Goal: Information Seeking & Learning: Learn about a topic

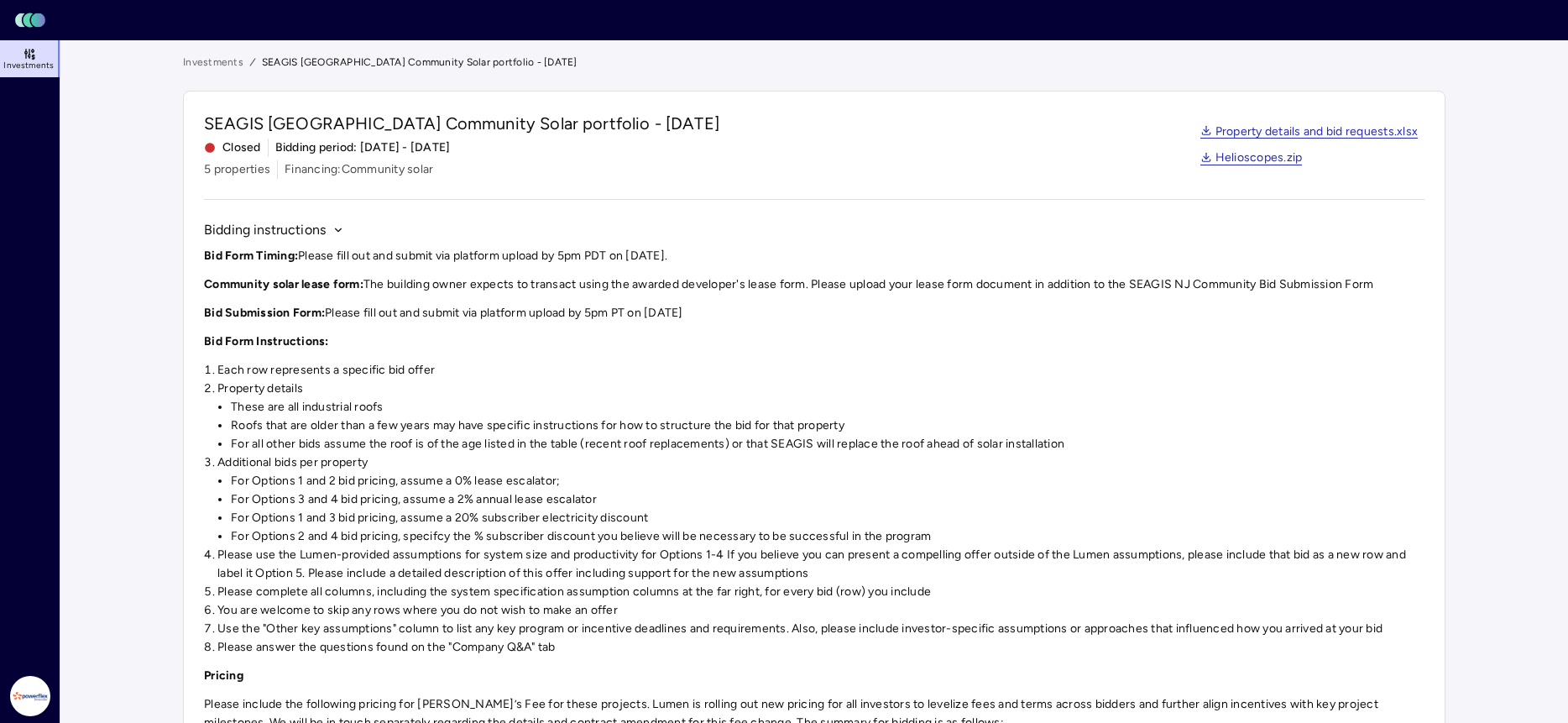
click at [36, 59] on link "Investments" at bounding box center [30, 59] width 62 height 37
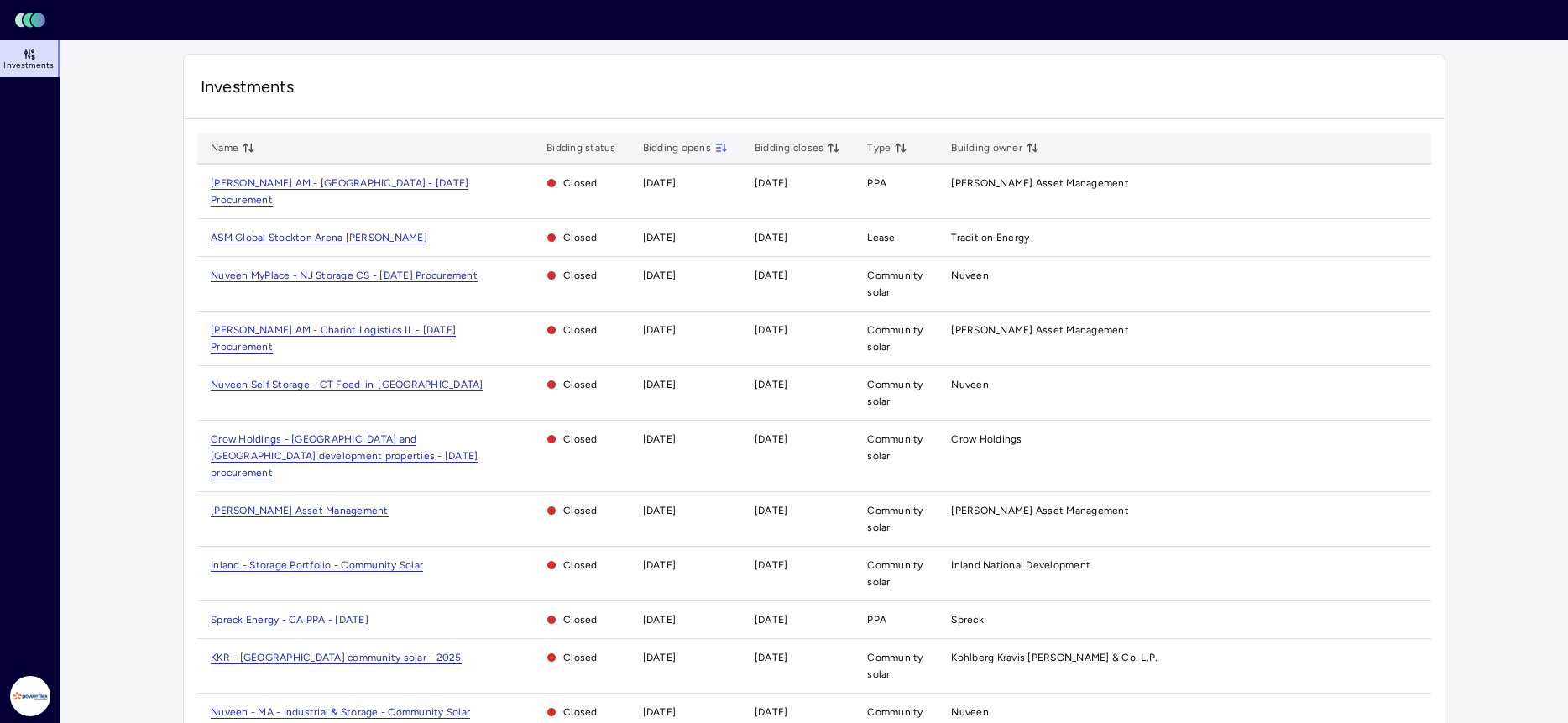
click at [105, 262] on main "Investments Name Bidding status Bidding opens Bidding closes Type Building owne…" at bounding box center [815, 463] width 1508 height 844
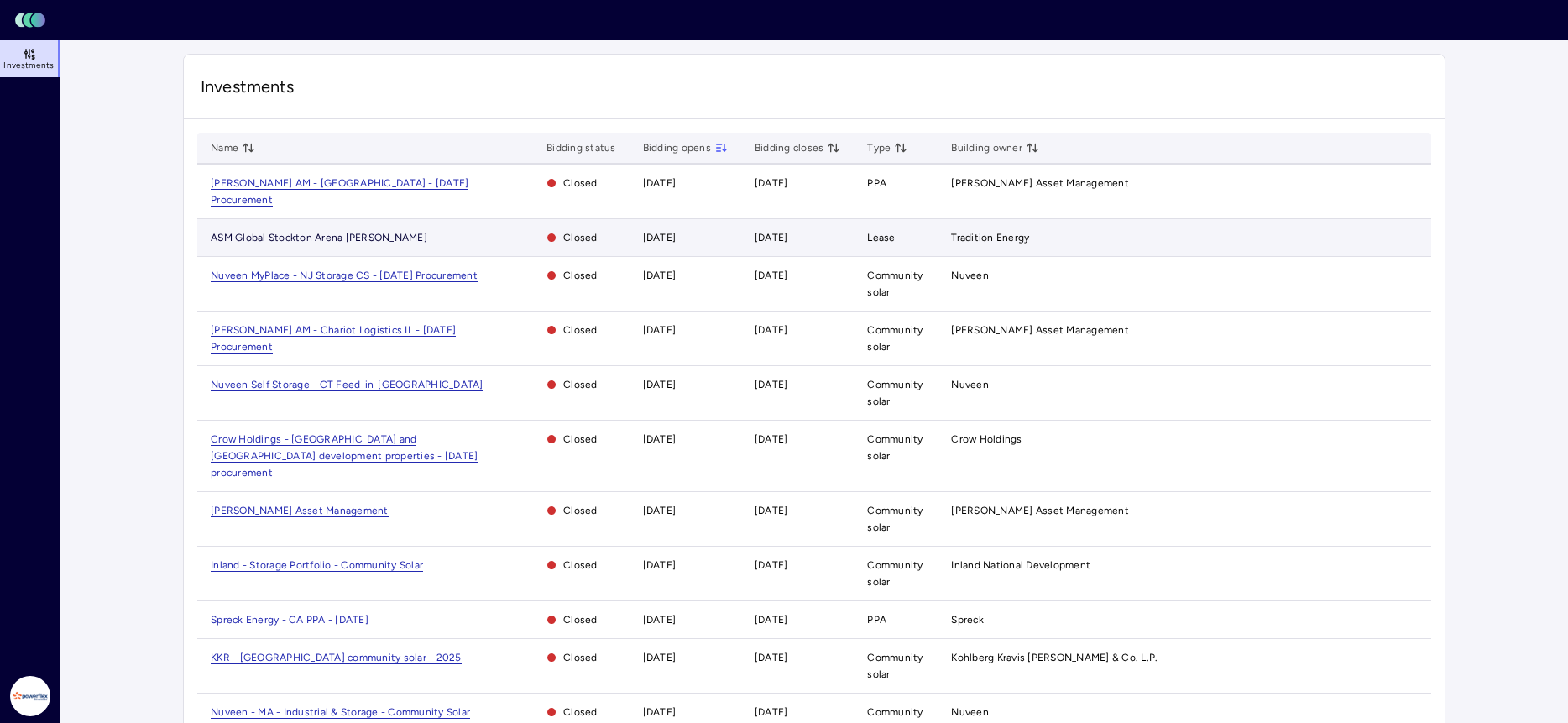
click at [329, 232] on span "ASM Global Stockton Arena [PERSON_NAME]" at bounding box center [319, 238] width 216 height 13
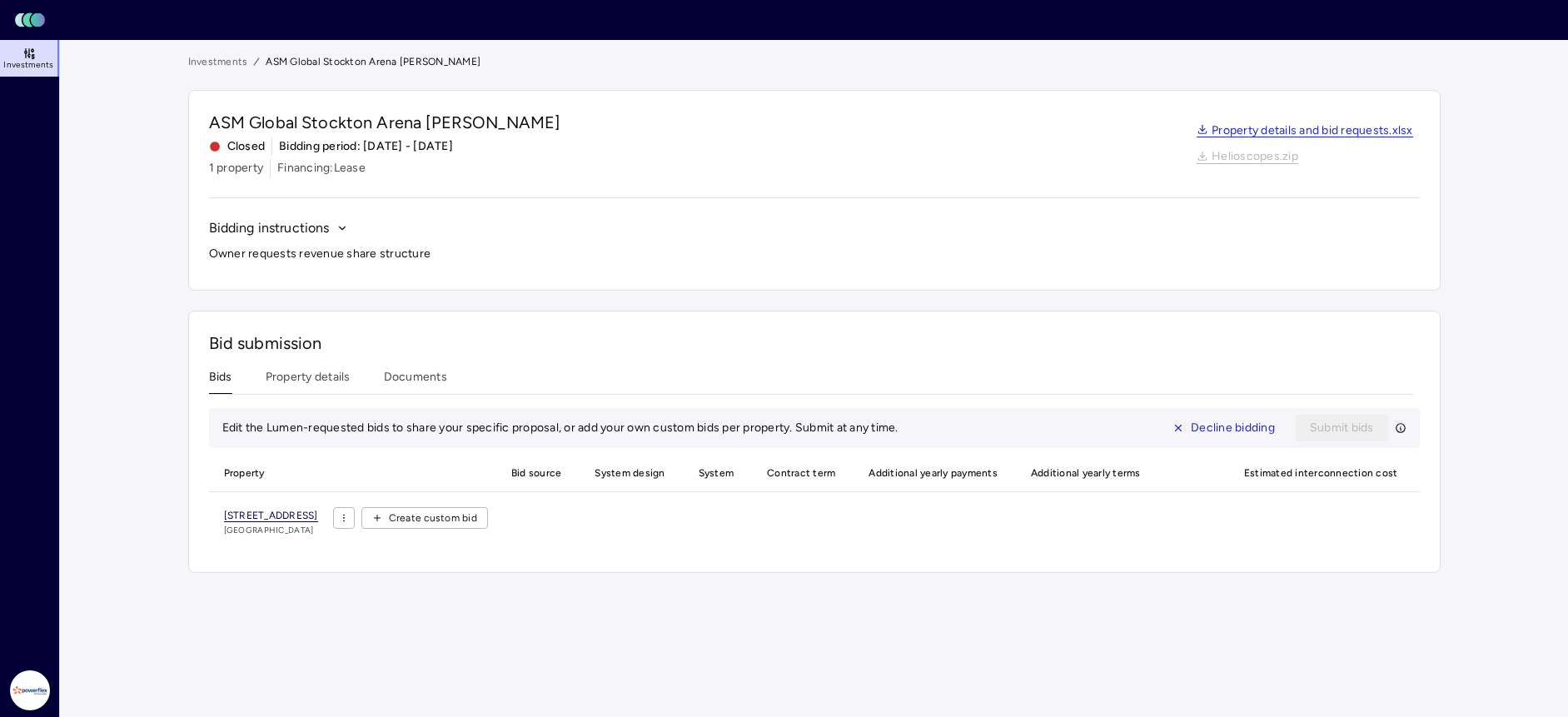
click at [318, 515] on span "[STREET_ADDRESS]" at bounding box center [271, 516] width 94 height 13
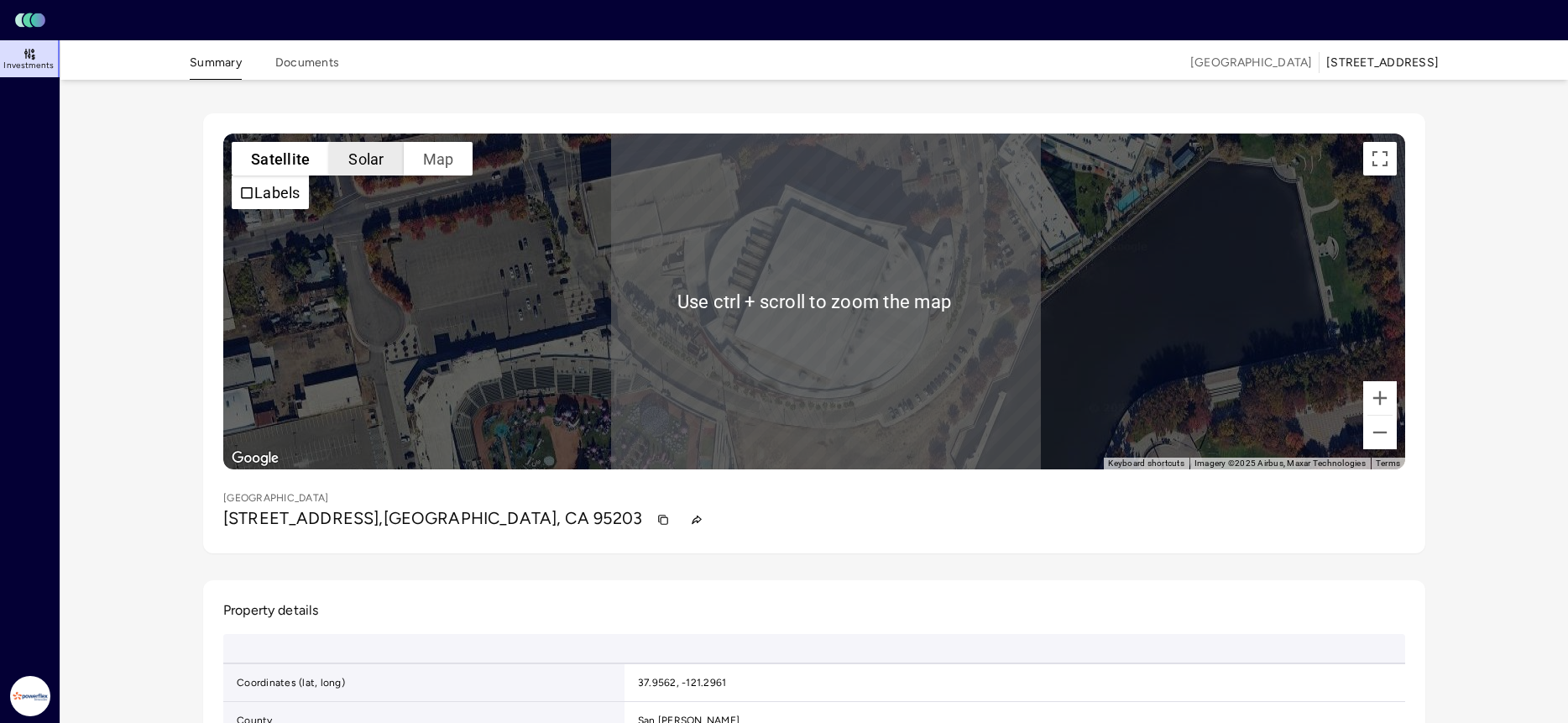
click at [354, 169] on button "Solar" at bounding box center [365, 159] width 74 height 34
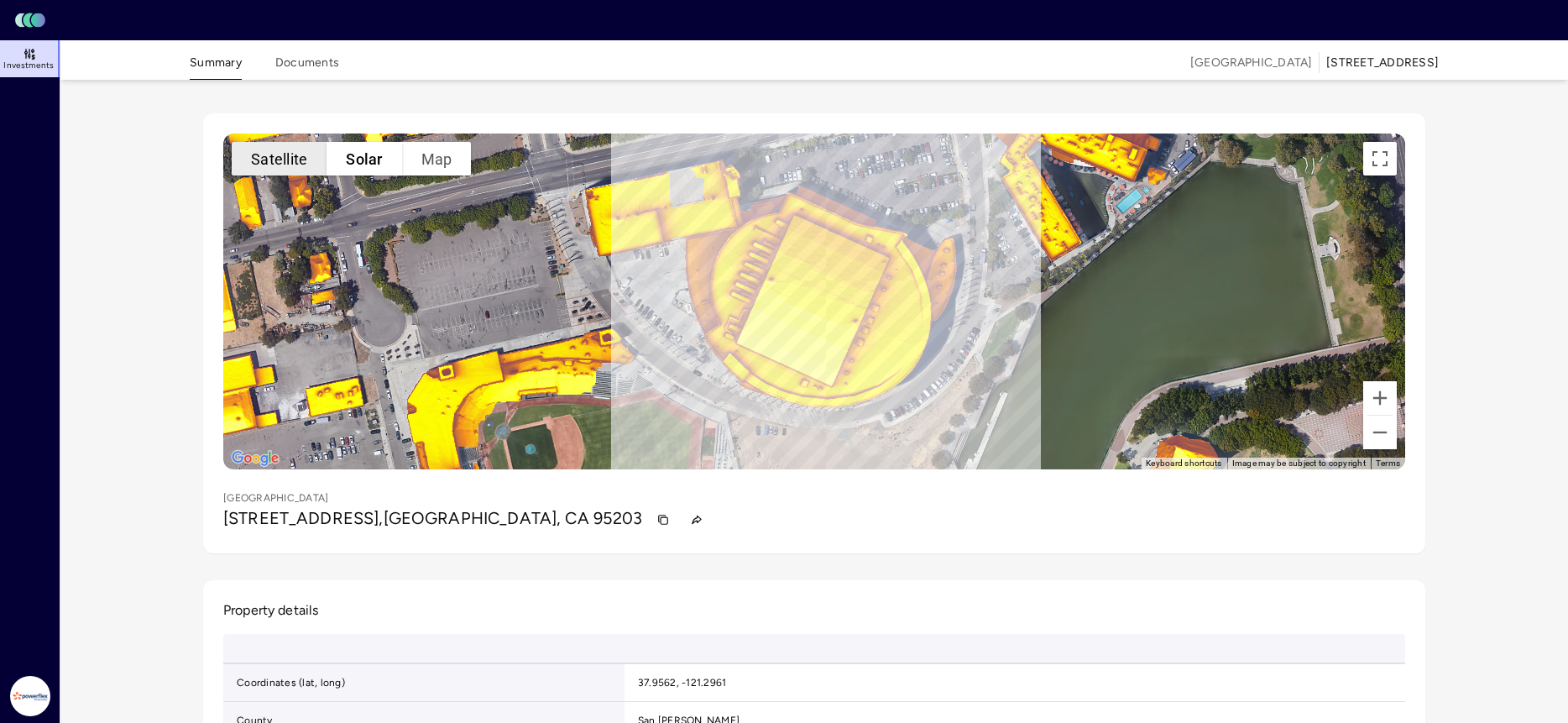
click at [263, 167] on button "Satellite" at bounding box center [279, 159] width 95 height 34
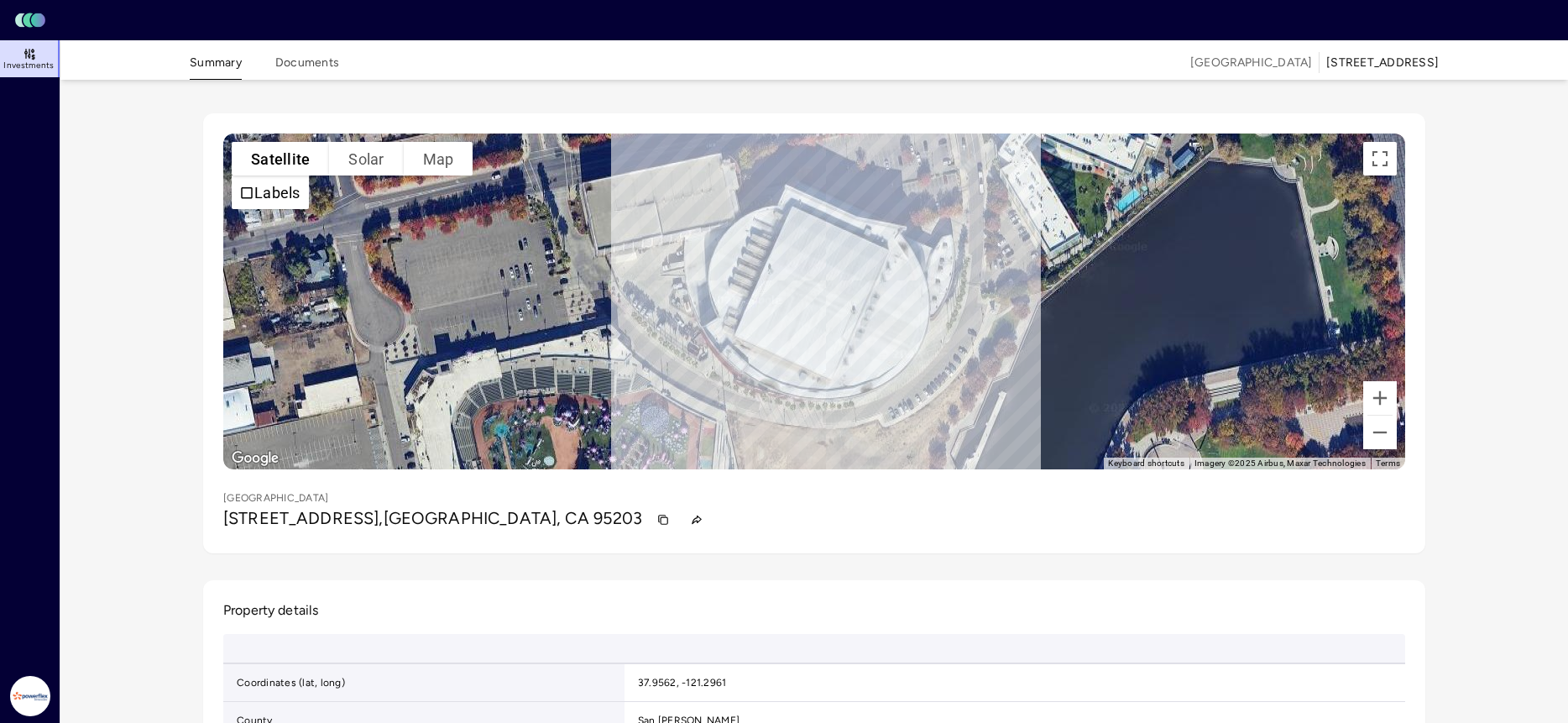
click at [277, 61] on button "Documents" at bounding box center [307, 67] width 63 height 26
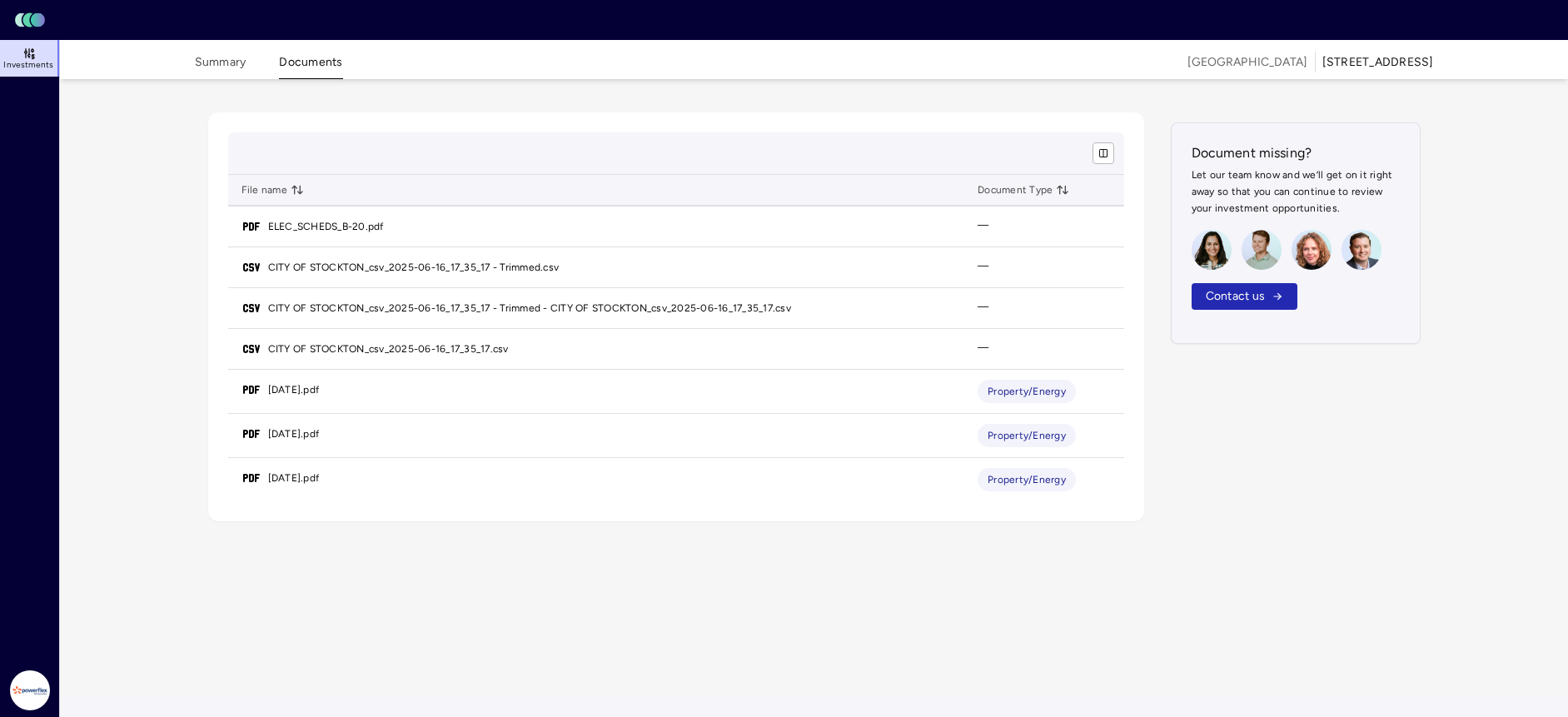
click at [175, 63] on div "Summary Documents [GEOGRAPHIC_DATA] [STREET_ADDRESS]" at bounding box center [815, 60] width 1280 height 39
click at [203, 65] on button "Summary" at bounding box center [221, 66] width 52 height 26
click at [424, 552] on div "File name Document Type ELEC_SCHEDS_B-20.pdf — CITY OF STOCKTON_csv_2025-06-16_…" at bounding box center [815, 387] width 1280 height 616
click at [212, 61] on button "Summary" at bounding box center [221, 66] width 52 height 26
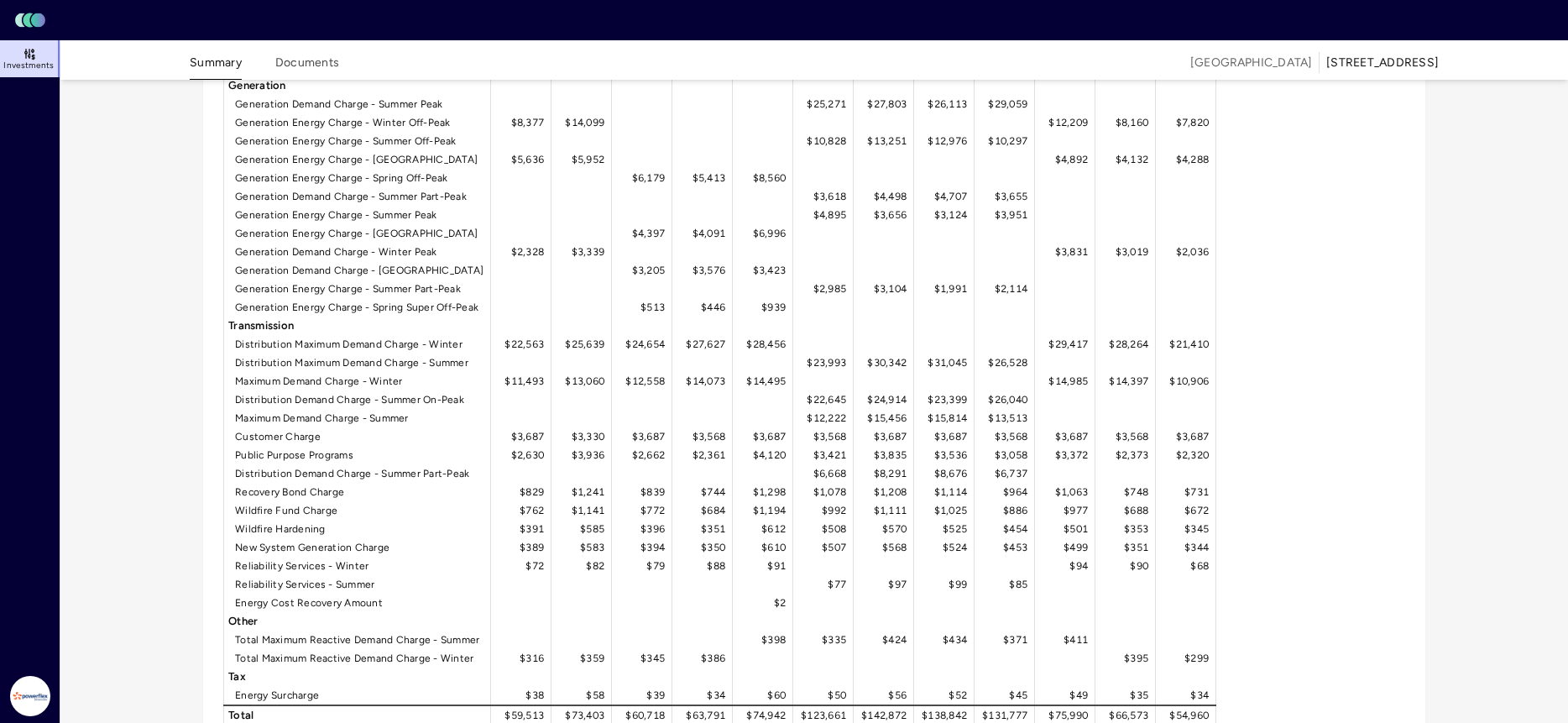
scroll to position [2315, 0]
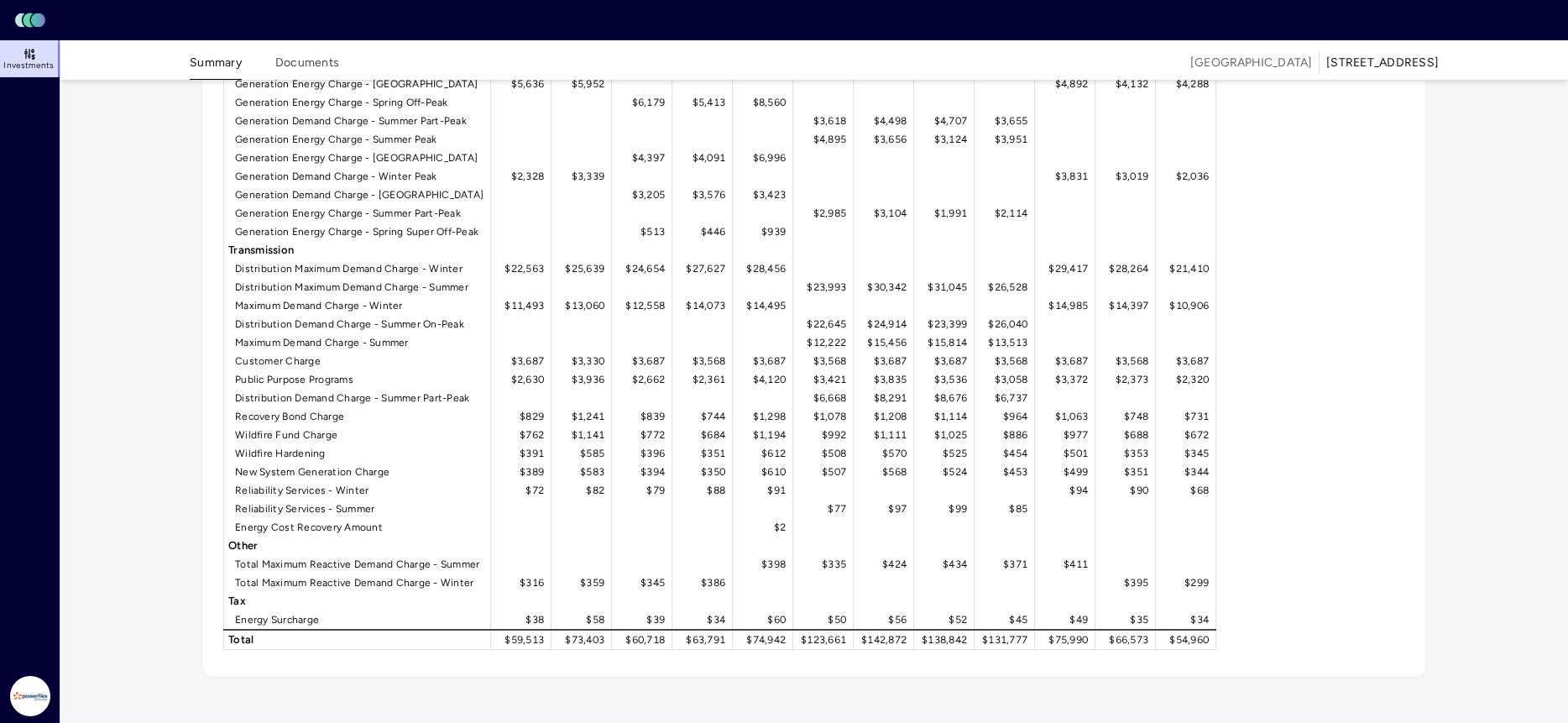
click at [1190, 62] on span "[GEOGRAPHIC_DATA]" at bounding box center [1251, 63] width 122 height 19
click at [1326, 62] on div "[STREET_ADDRESS]" at bounding box center [1382, 63] width 112 height 19
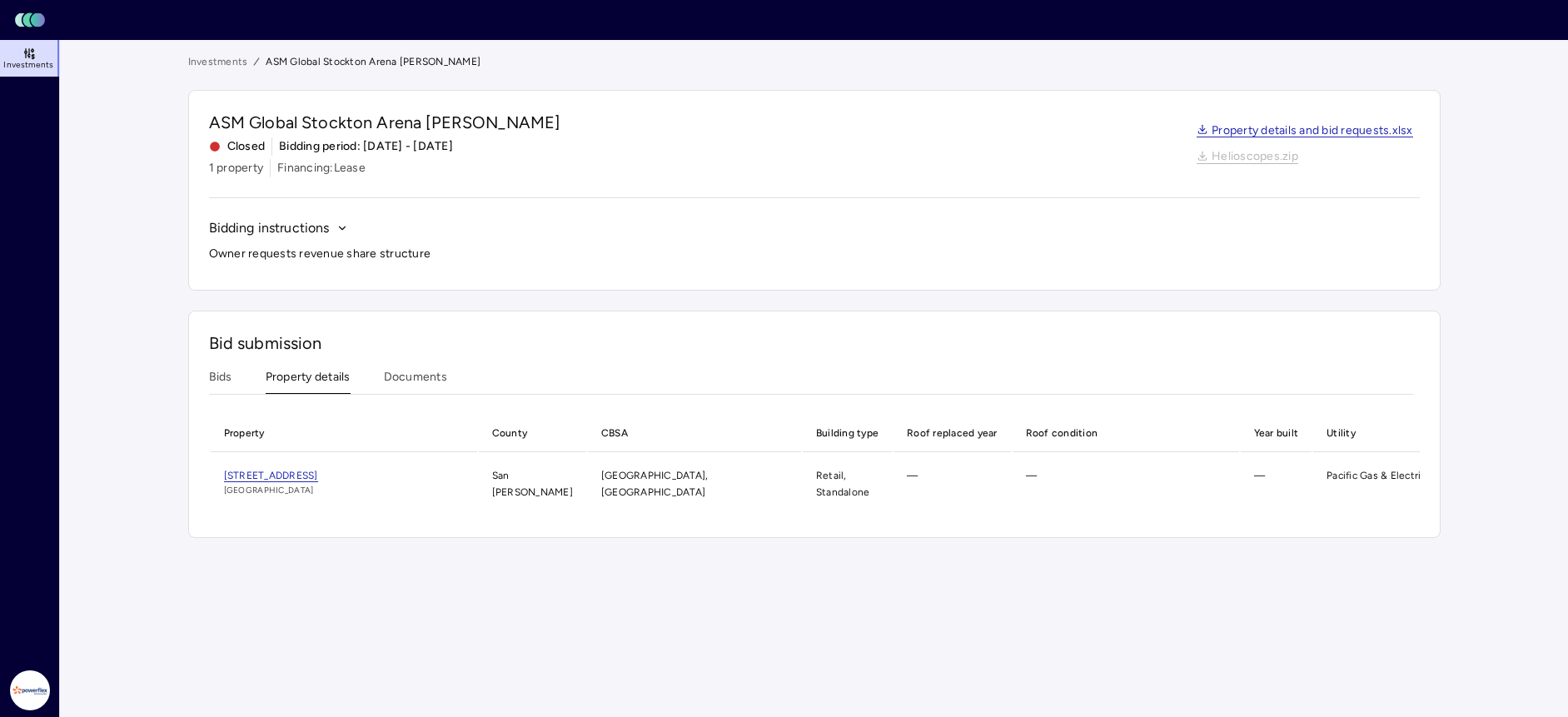
click at [339, 377] on button "Property details" at bounding box center [308, 381] width 85 height 26
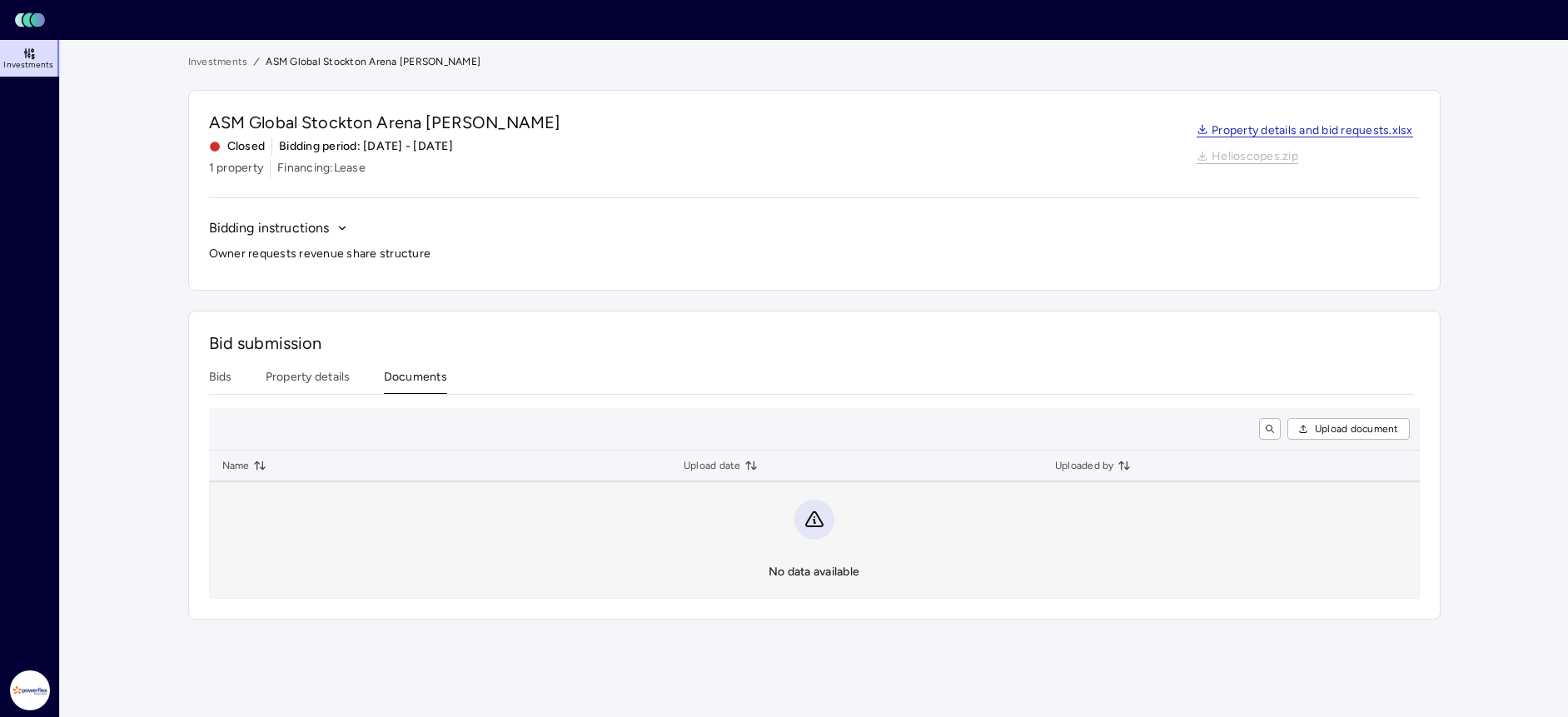
click at [430, 377] on button "Documents" at bounding box center [415, 381] width 63 height 26
click at [314, 376] on button "Property details" at bounding box center [308, 381] width 85 height 26
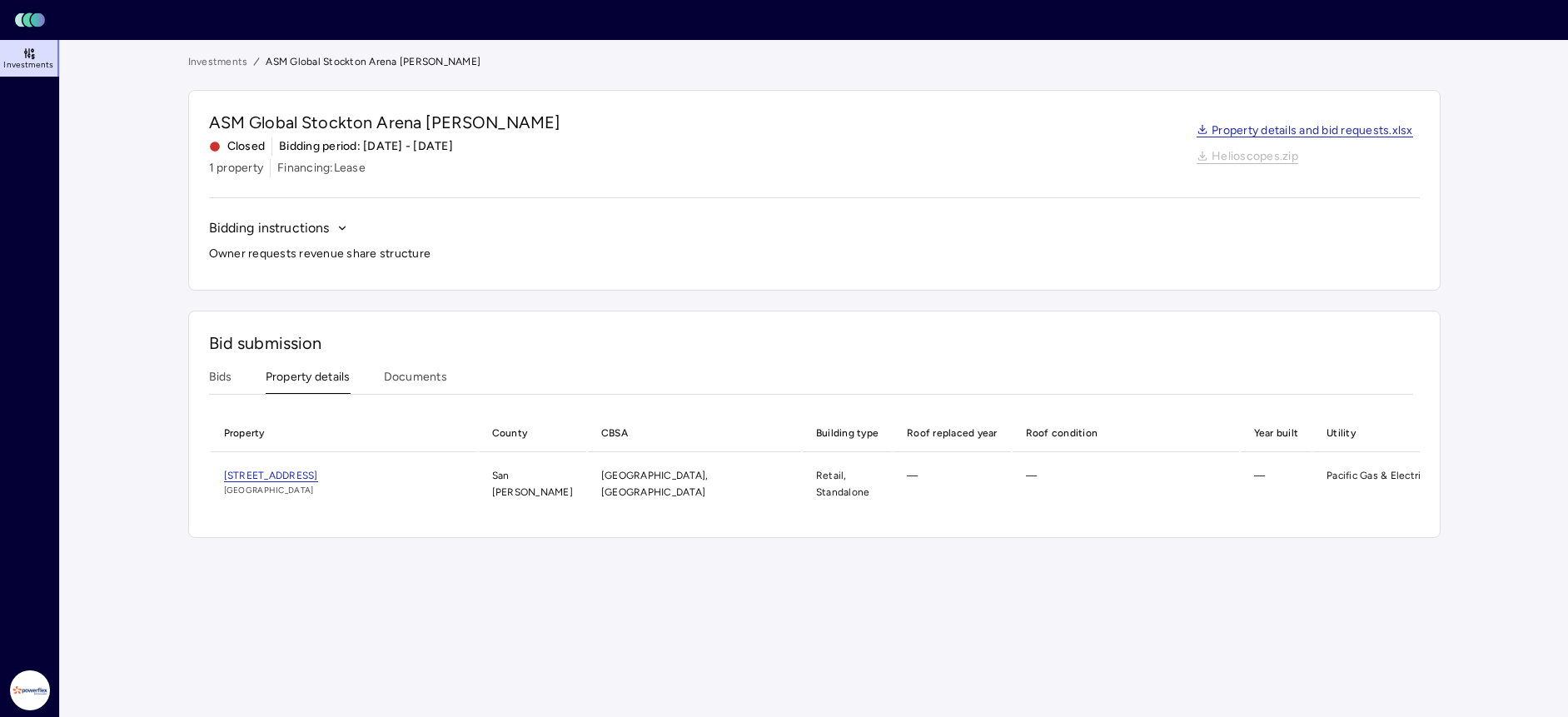
click at [339, 231] on icon "button" at bounding box center [342, 228] width 12 height 12
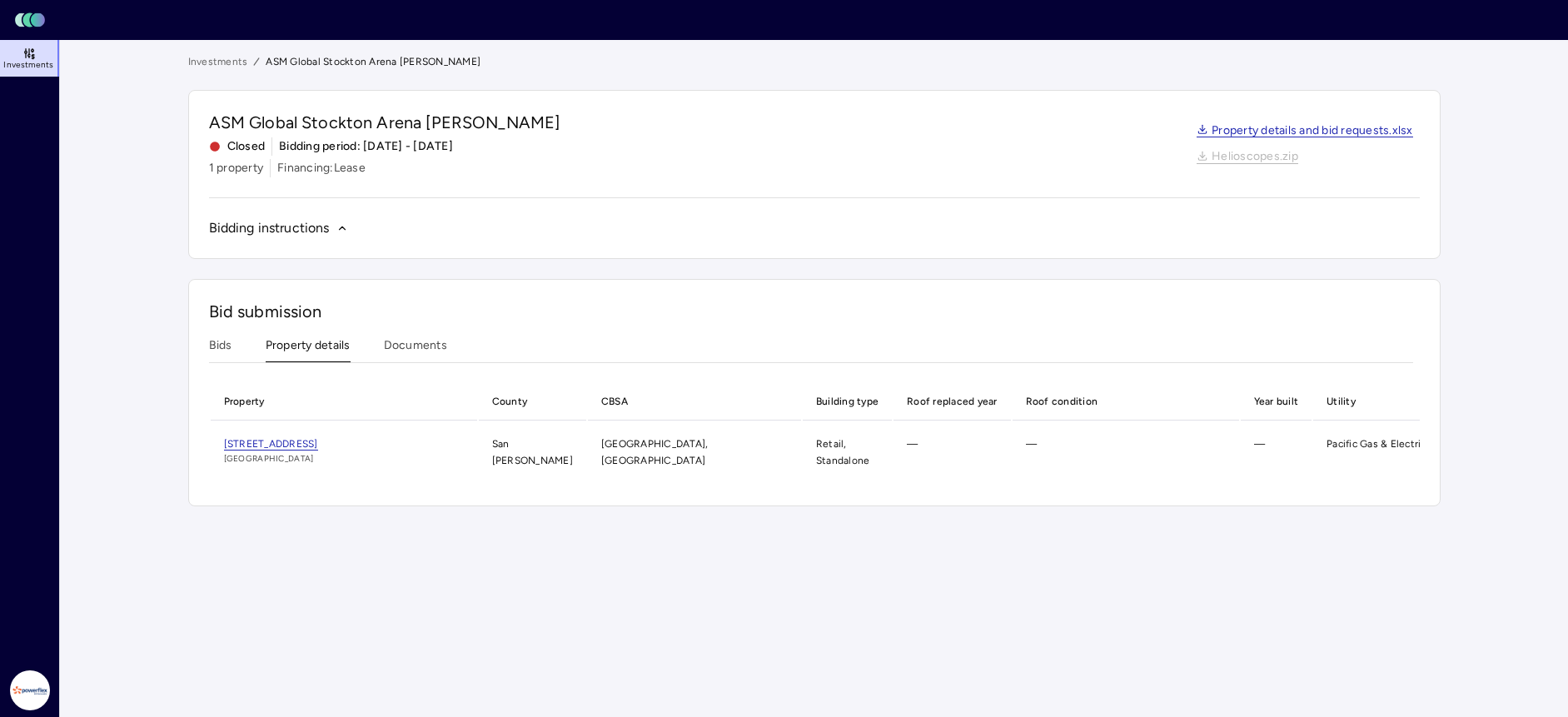
click at [319, 224] on span "Bidding instructions" at bounding box center [269, 228] width 121 height 20
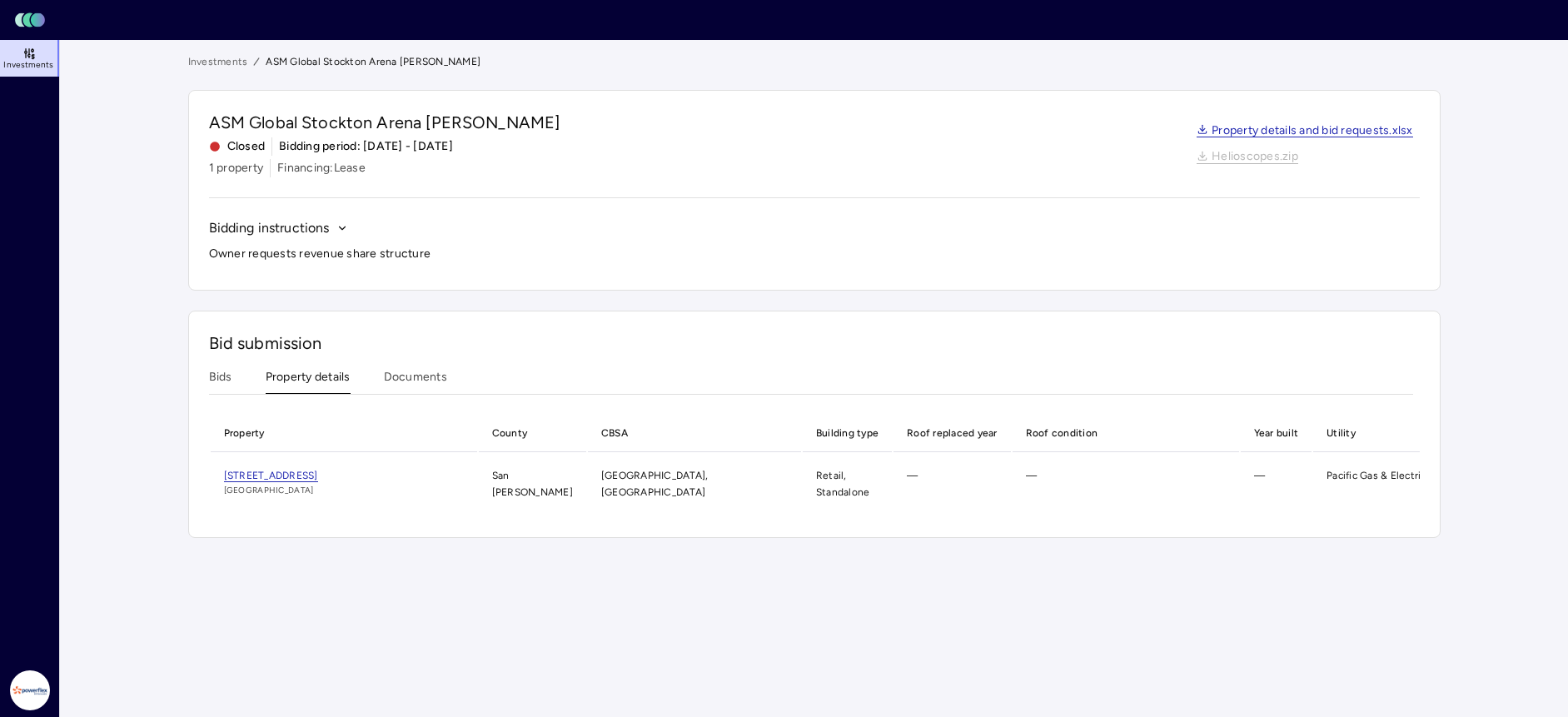
click at [304, 60] on span "ASM Global Stockton Arena [PERSON_NAME]" at bounding box center [373, 62] width 215 height 17
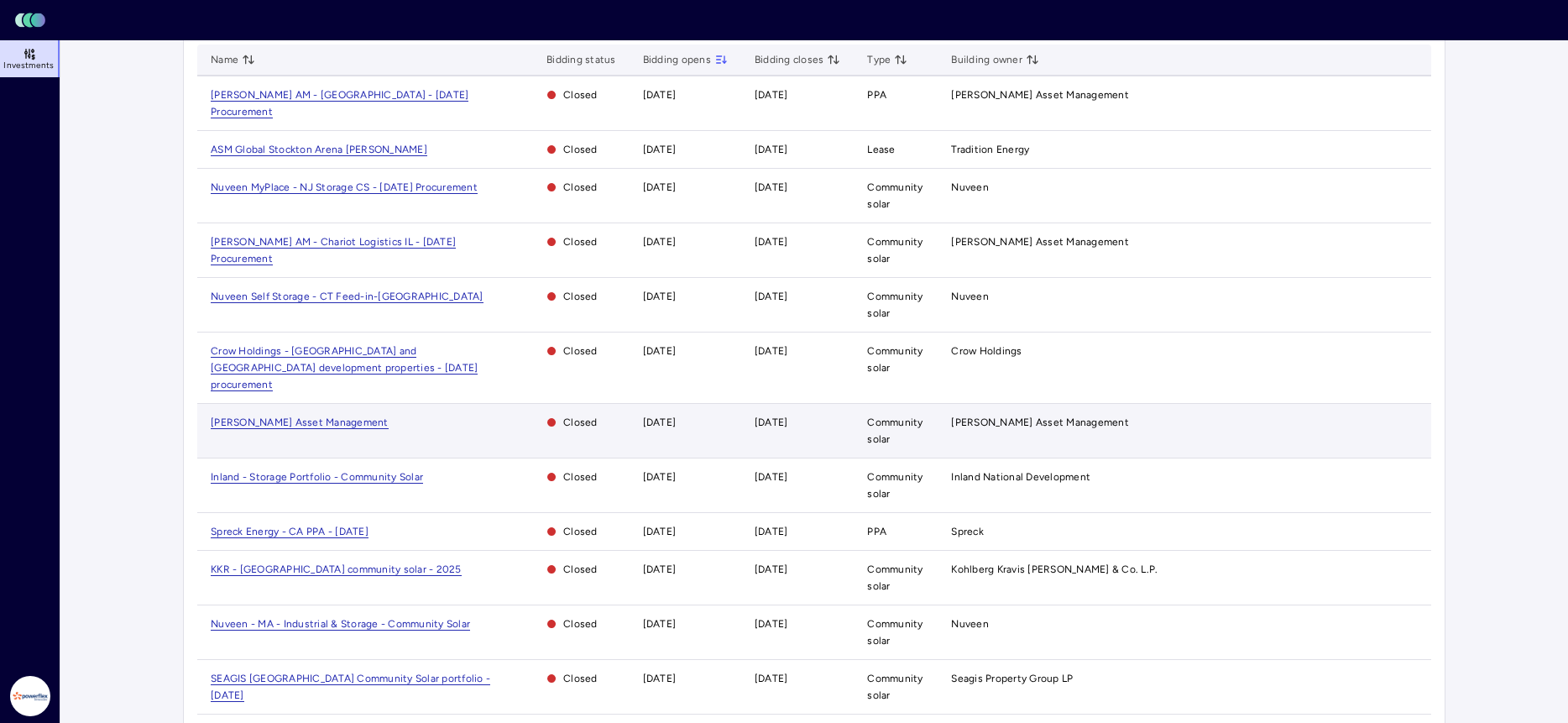
scroll to position [128, 0]
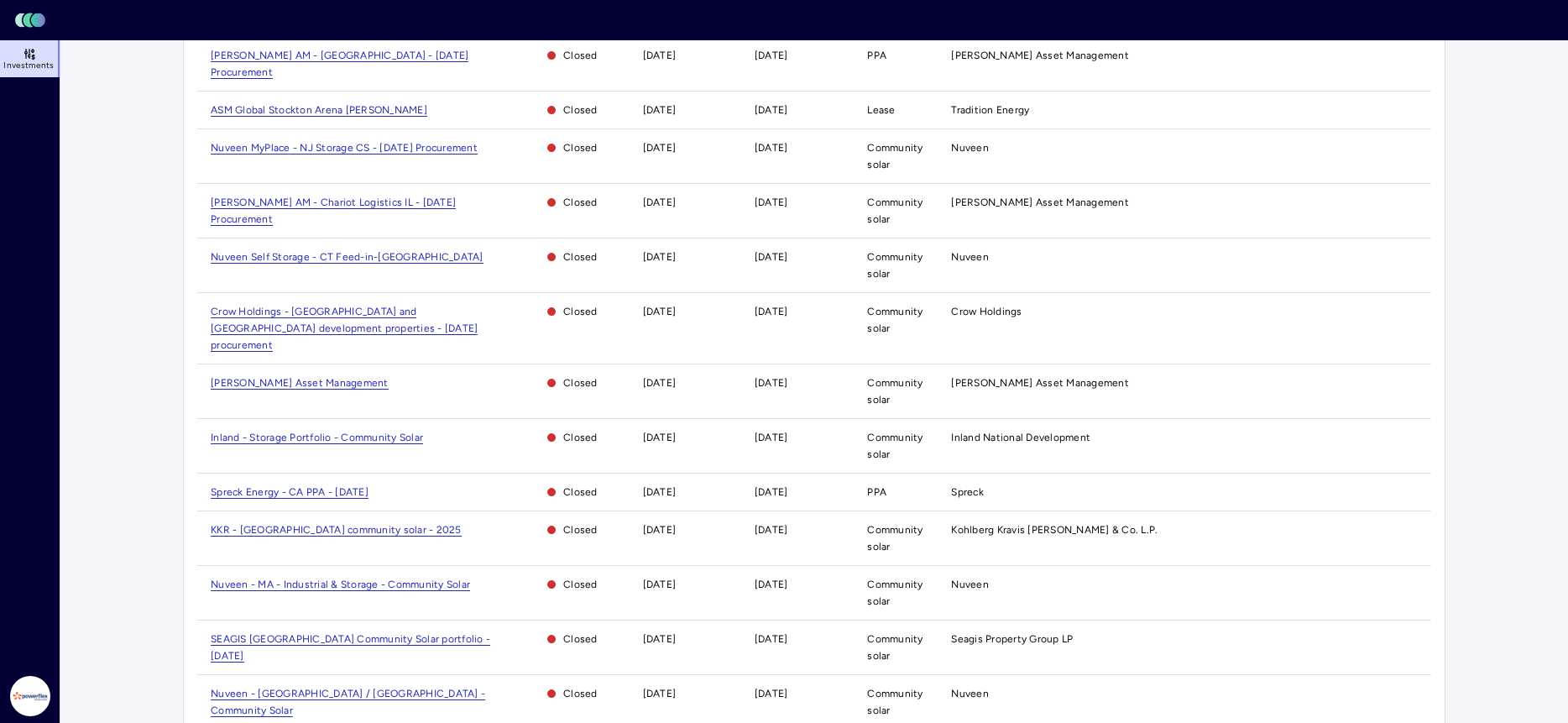
click at [105, 303] on main "Investments Name Bidding status Bidding opens Bidding closes Type Building owne…" at bounding box center [815, 335] width 1508 height 844
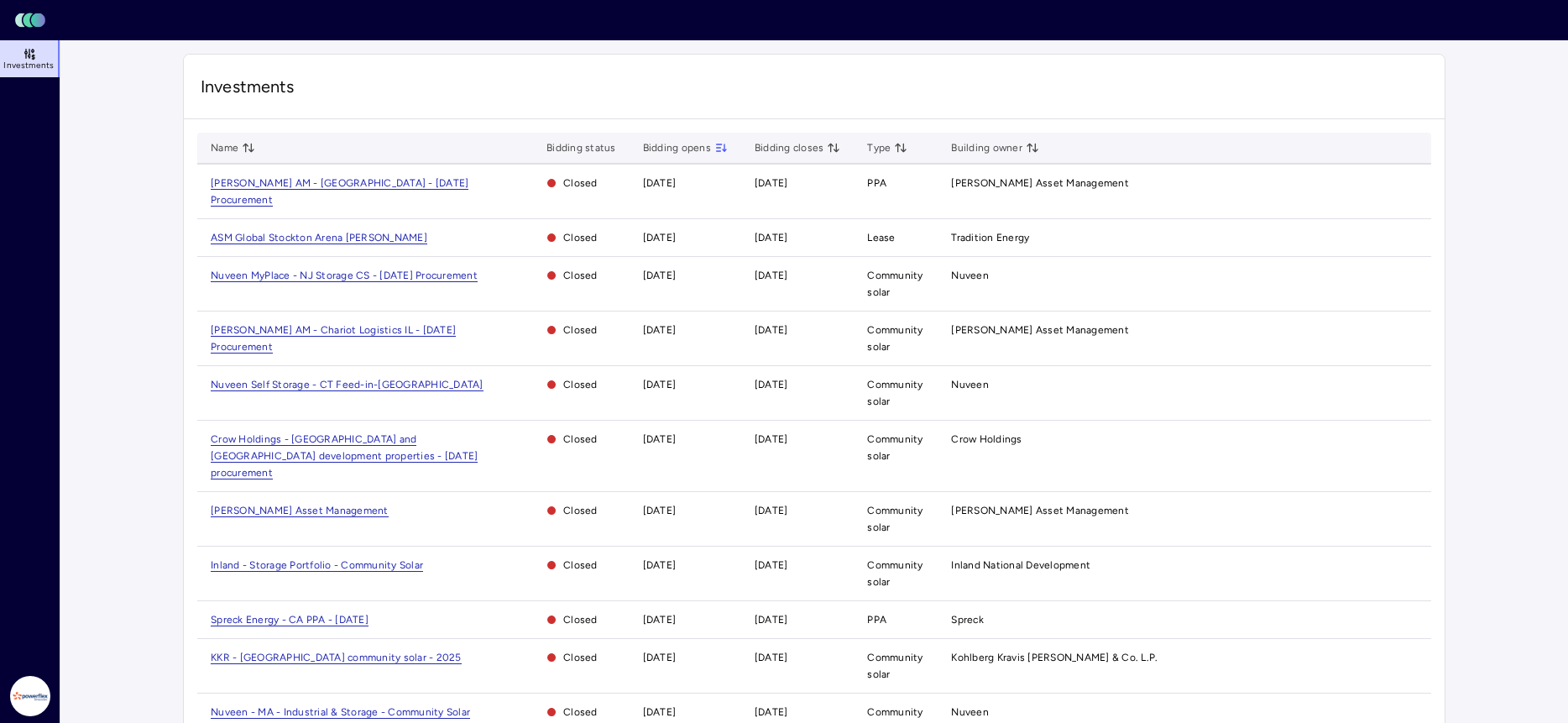
click at [38, 56] on link "Investments" at bounding box center [30, 59] width 62 height 37
